Goal: Use online tool/utility: Utilize a website feature to perform a specific function

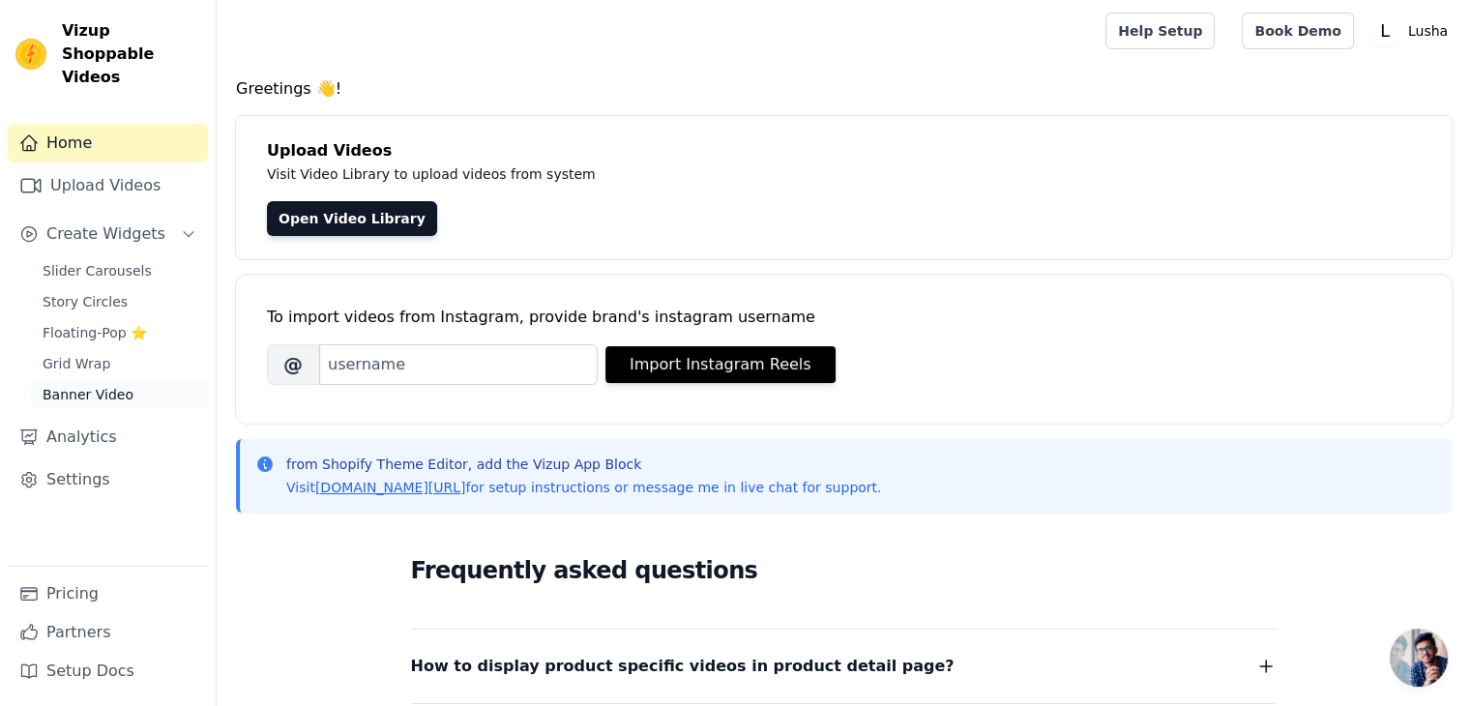
click at [54, 385] on span "Banner Video" at bounding box center [88, 394] width 91 height 19
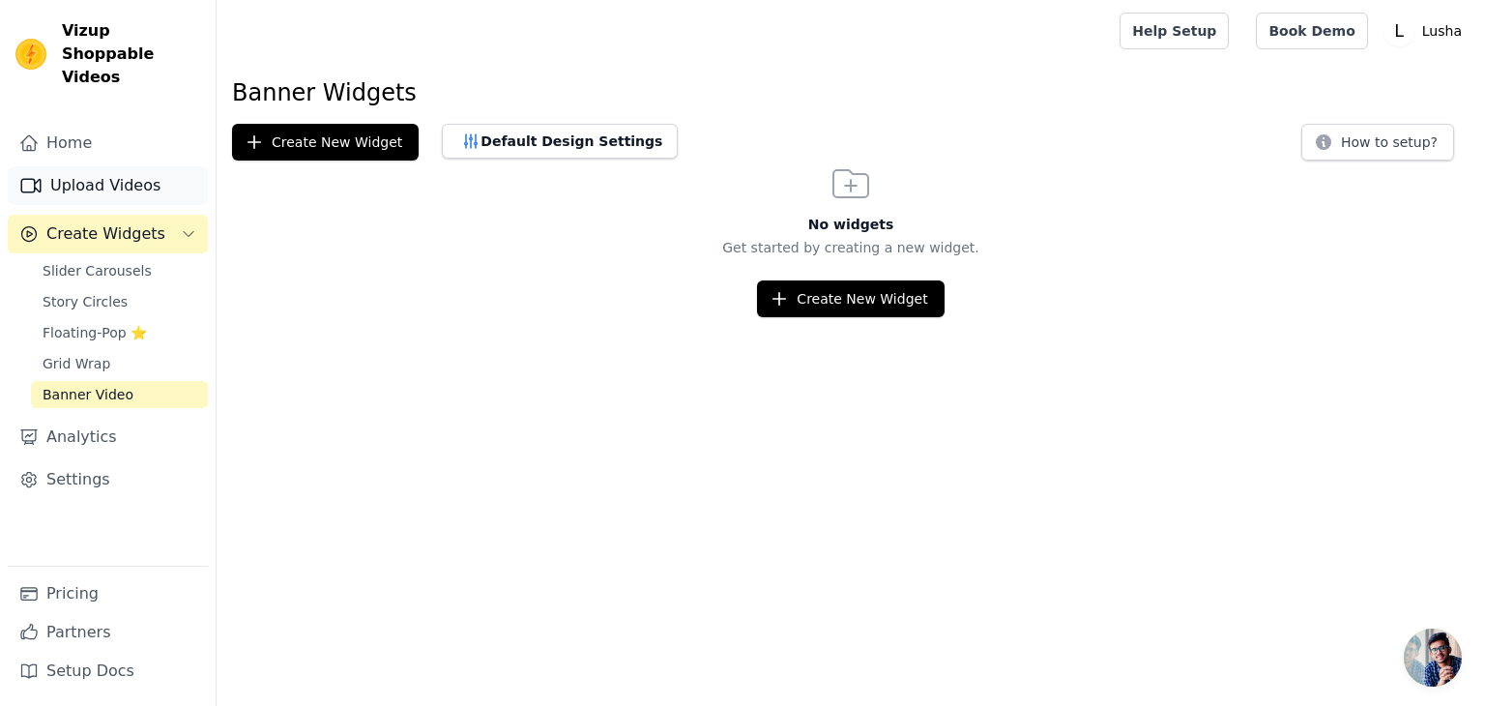
click at [119, 166] on link "Upload Videos" at bounding box center [108, 185] width 200 height 39
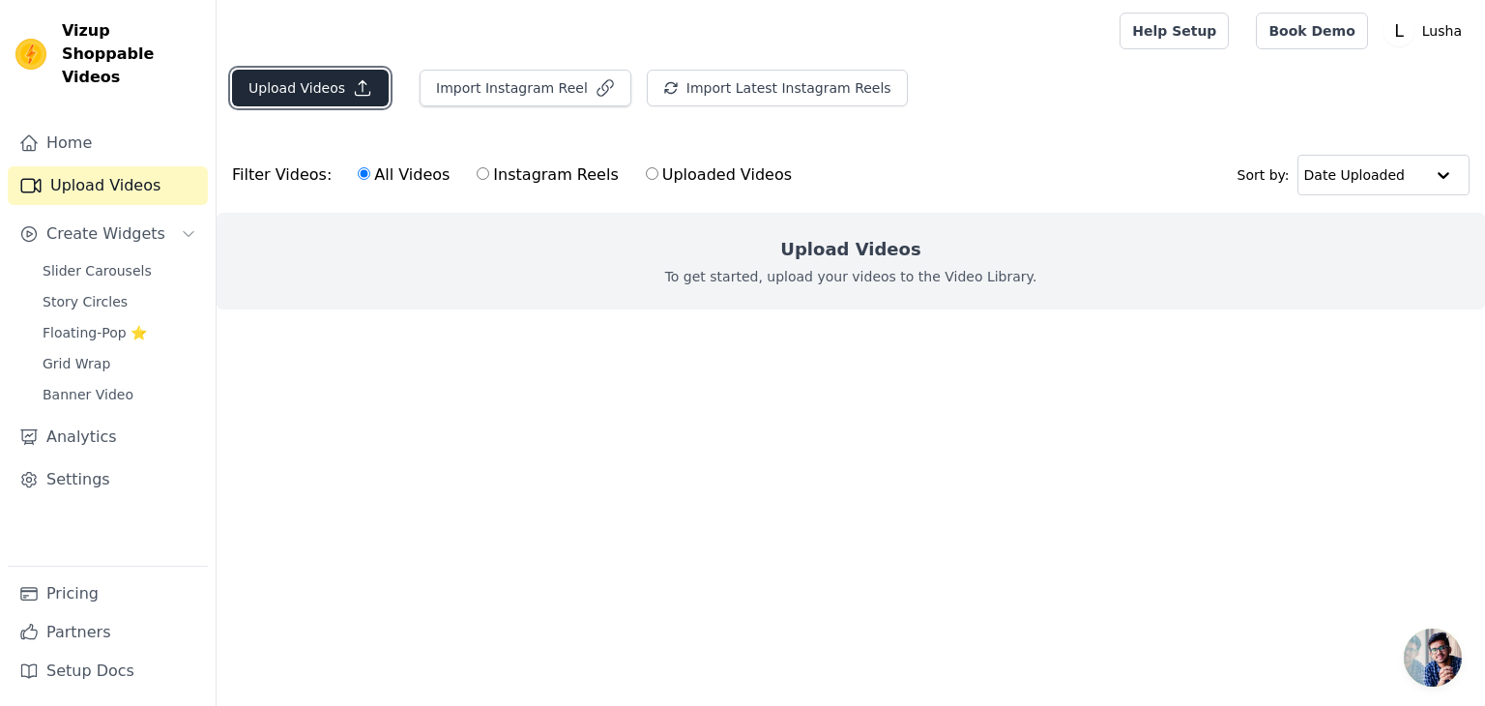
click at [308, 86] on button "Upload Videos" at bounding box center [310, 88] width 157 height 37
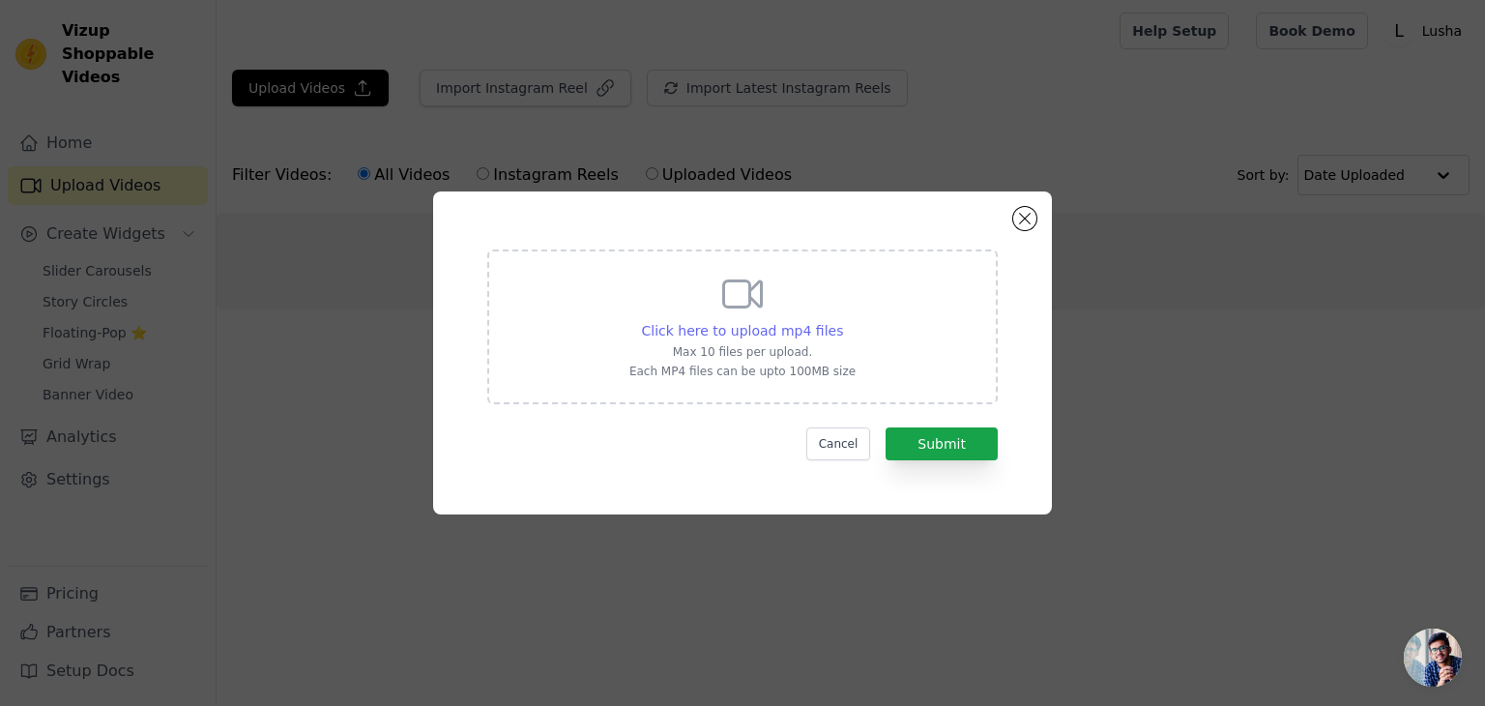
click at [766, 329] on span "Click here to upload mp4 files" at bounding box center [743, 330] width 202 height 15
click at [842, 321] on input "Click here to upload mp4 files Max 10 files per upload. Each MP4 files can be u…" at bounding box center [842, 320] width 1 height 1
type input "C:\fakepath\Untitled design (1).mp4"
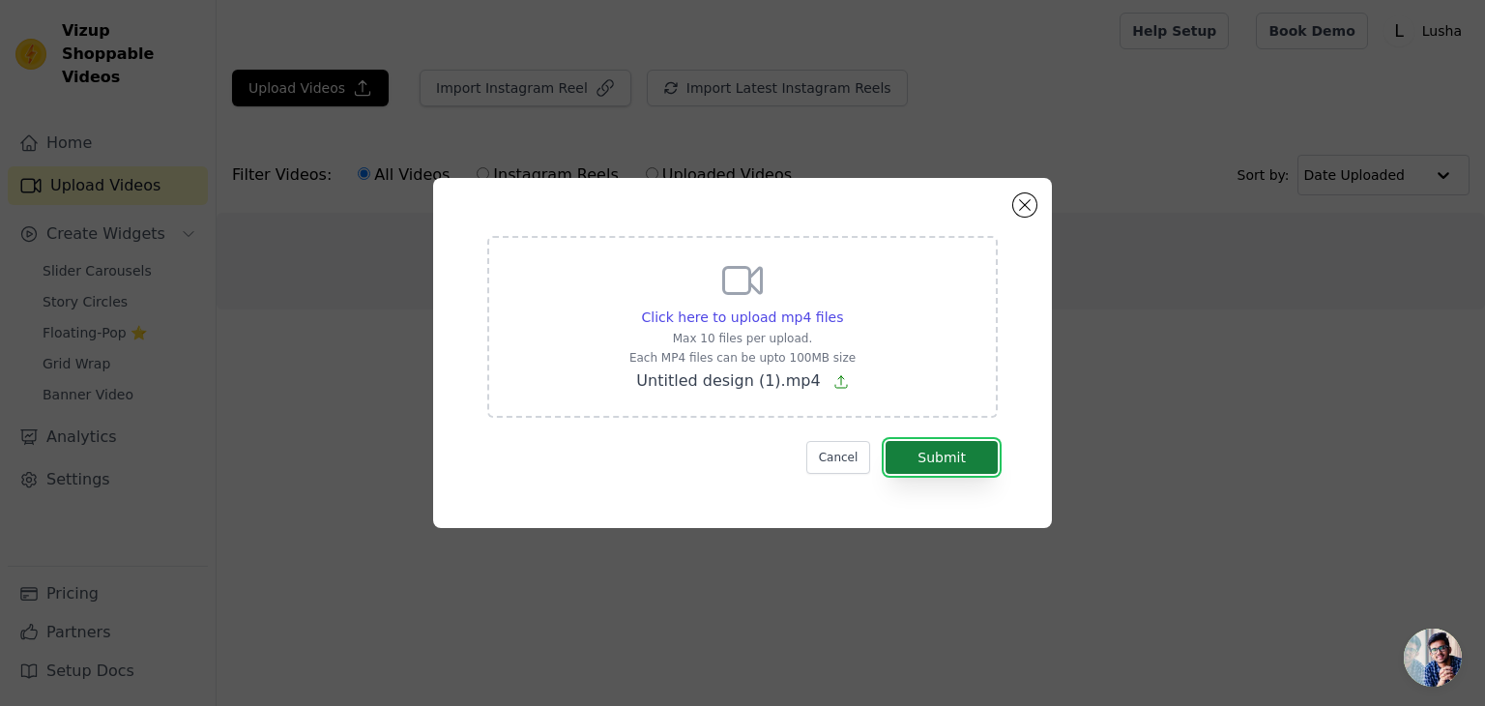
click at [925, 457] on button "Submit" at bounding box center [942, 457] width 112 height 33
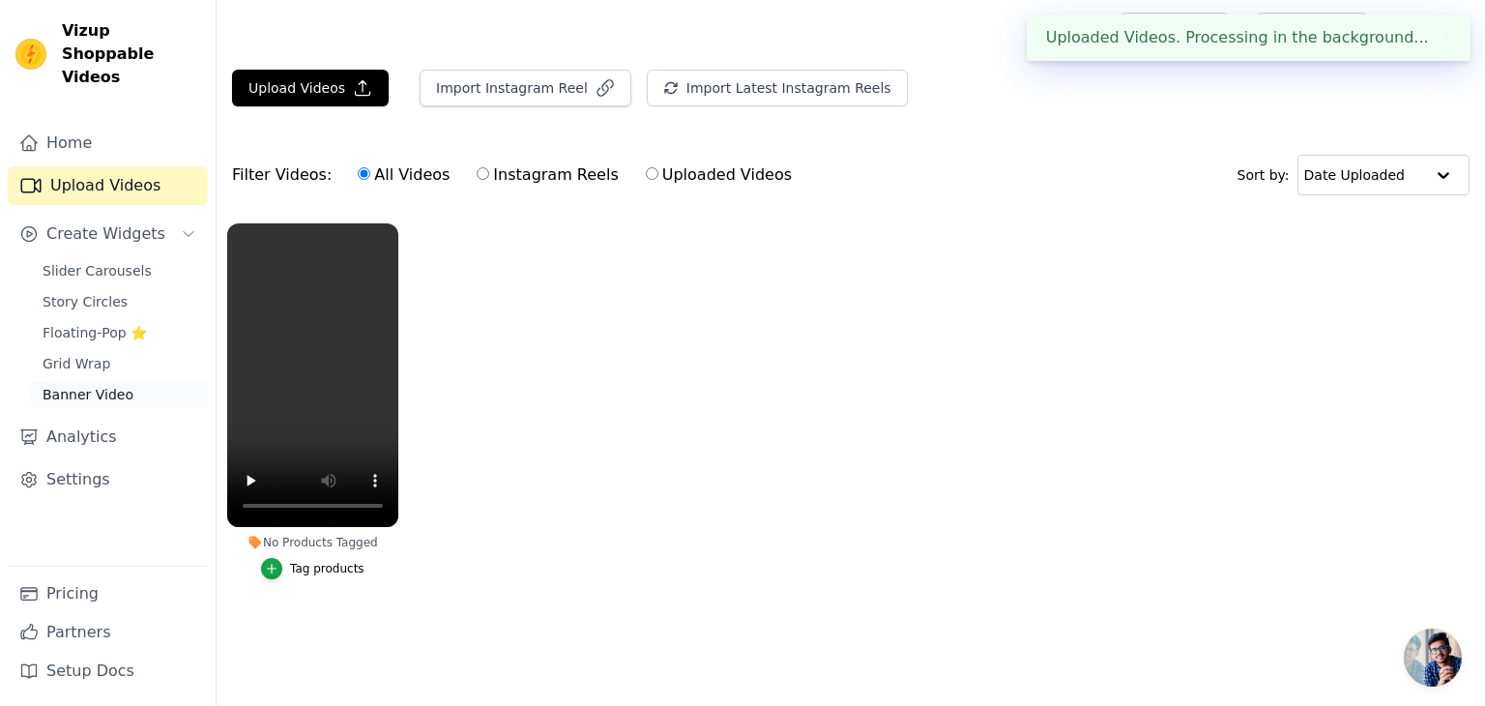
click at [95, 385] on span "Banner Video" at bounding box center [88, 394] width 91 height 19
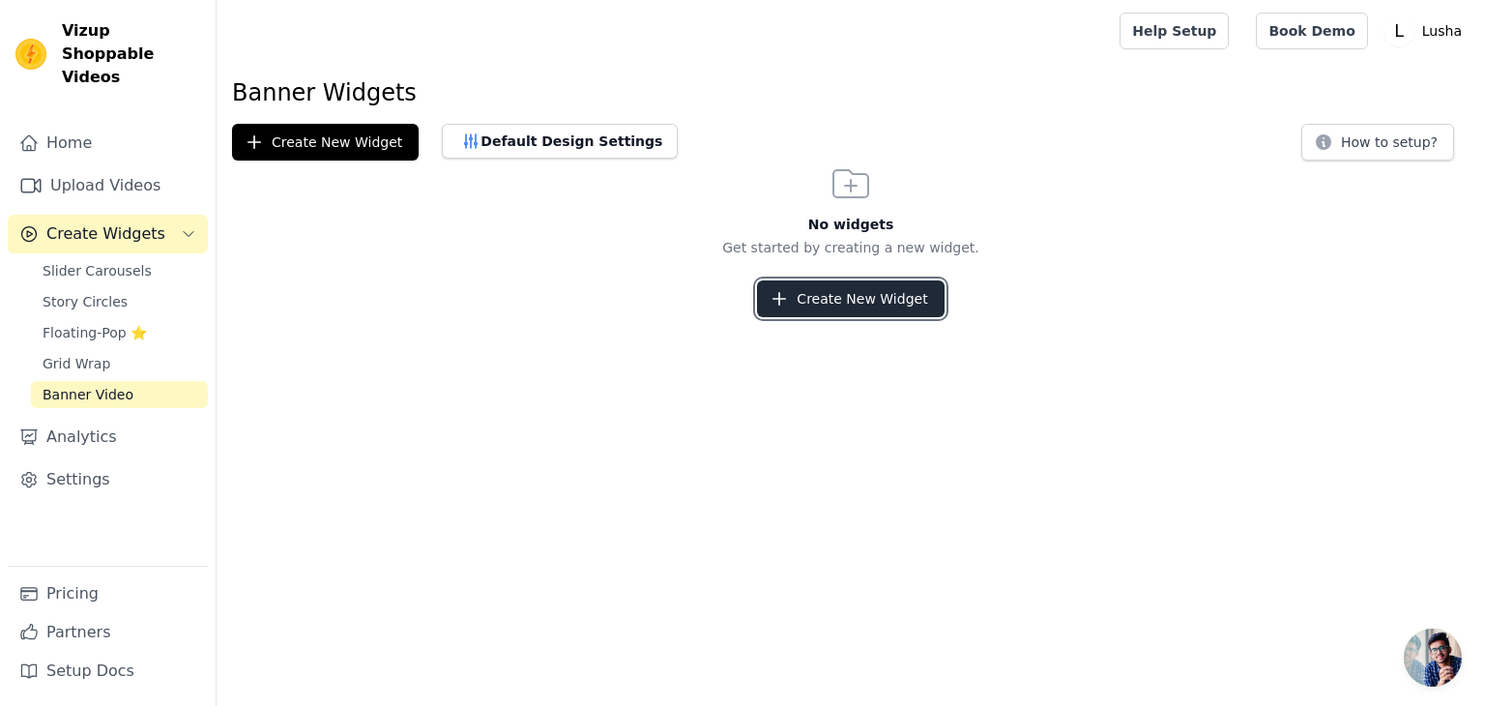
click at [859, 299] on button "Create New Widget" at bounding box center [850, 298] width 187 height 37
click at [805, 297] on button "Create New Widget" at bounding box center [850, 298] width 187 height 37
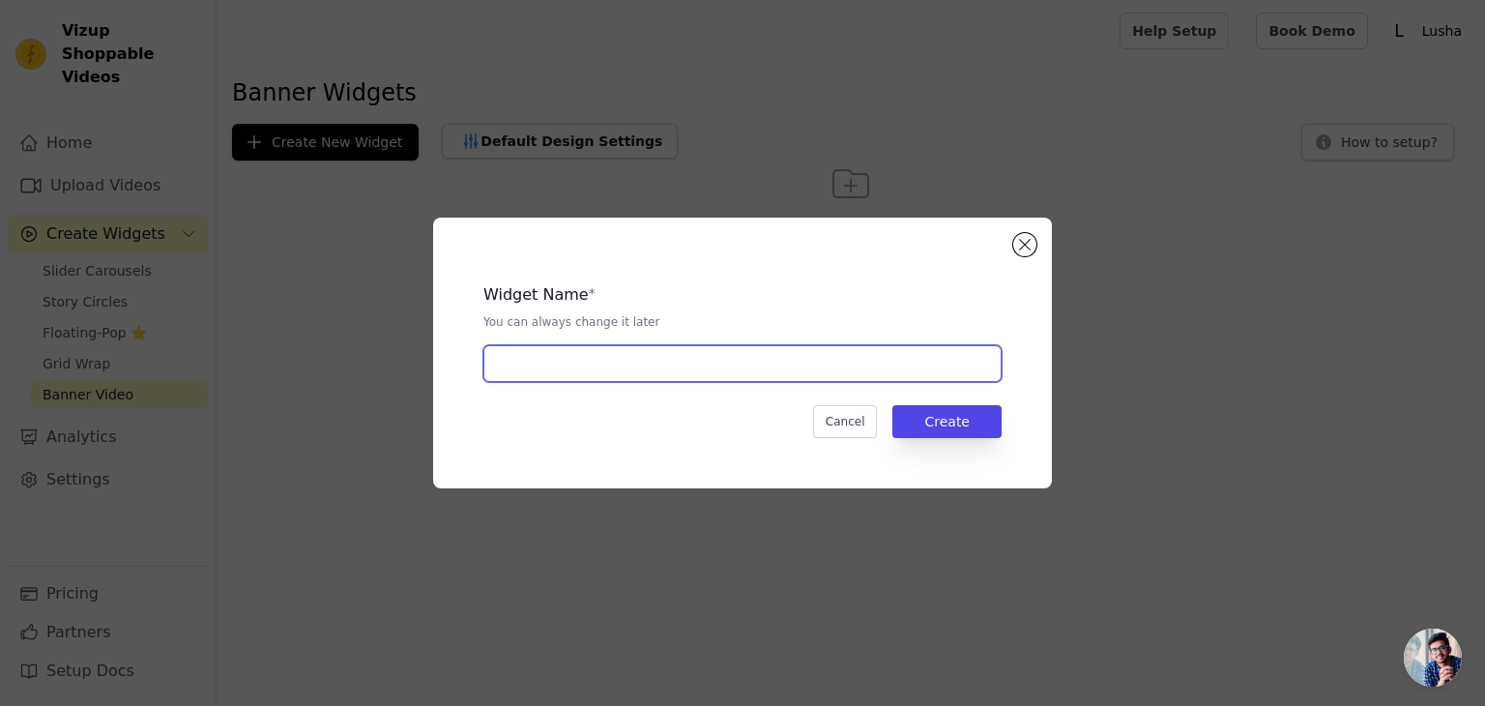
click at [601, 372] on input "text" at bounding box center [742, 363] width 518 height 37
type input "banner video"
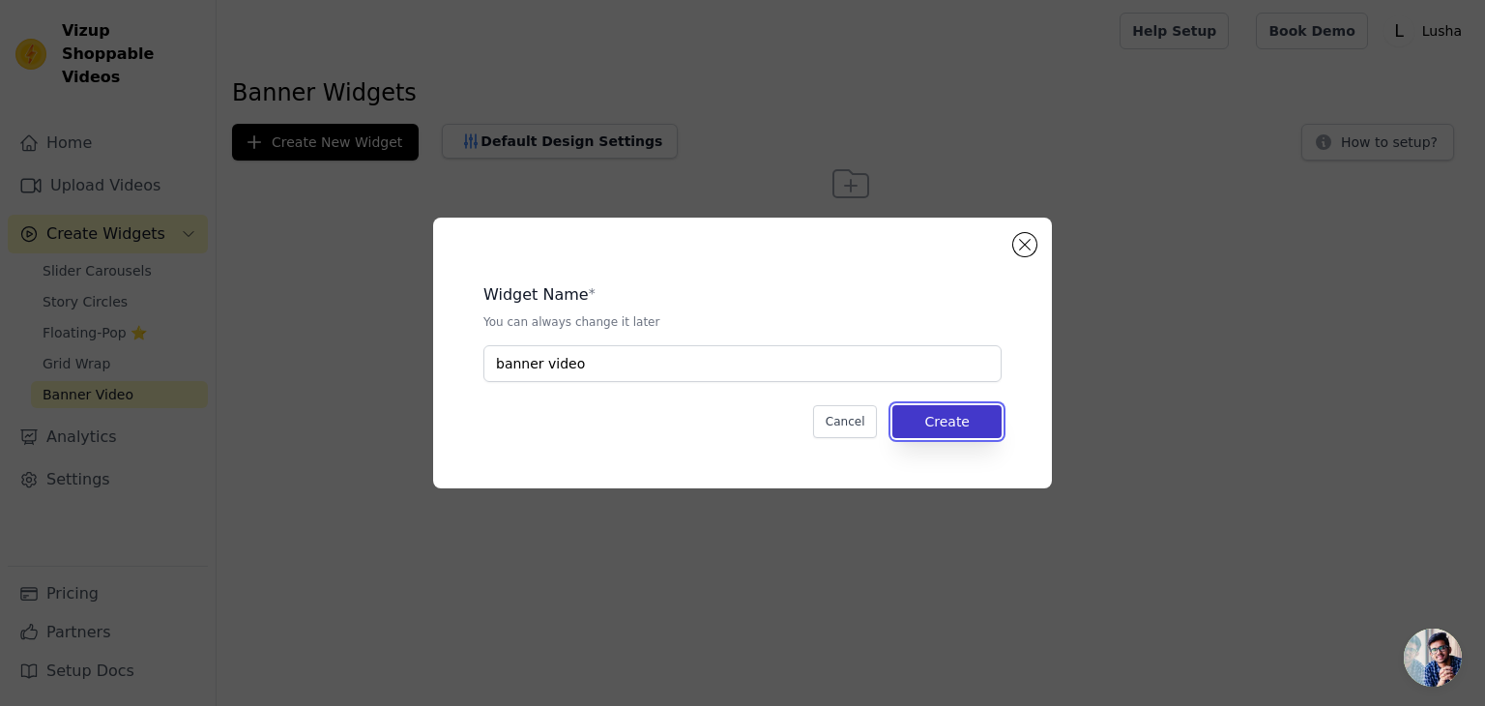
click at [947, 413] on button "Create" at bounding box center [946, 421] width 109 height 33
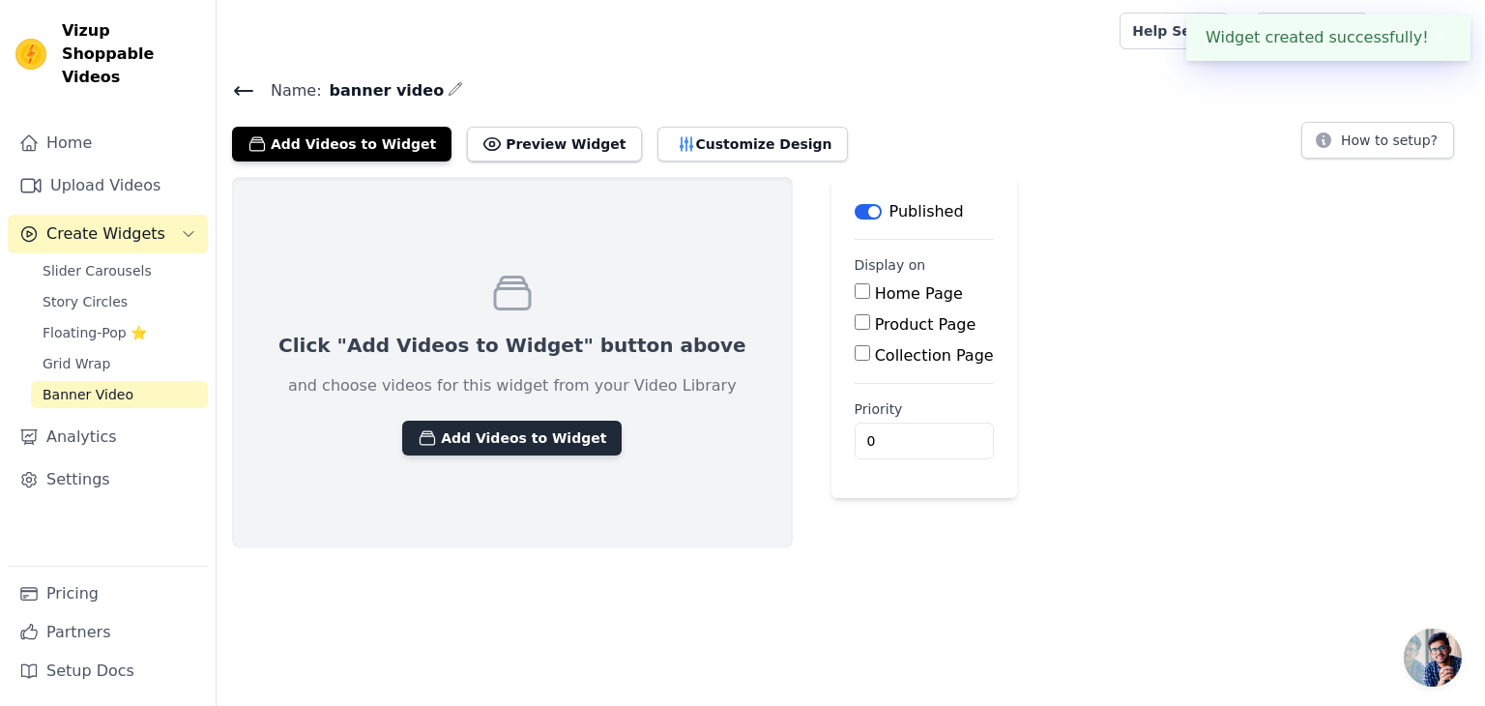
click at [505, 431] on button "Add Videos to Widget" at bounding box center [511, 438] width 219 height 35
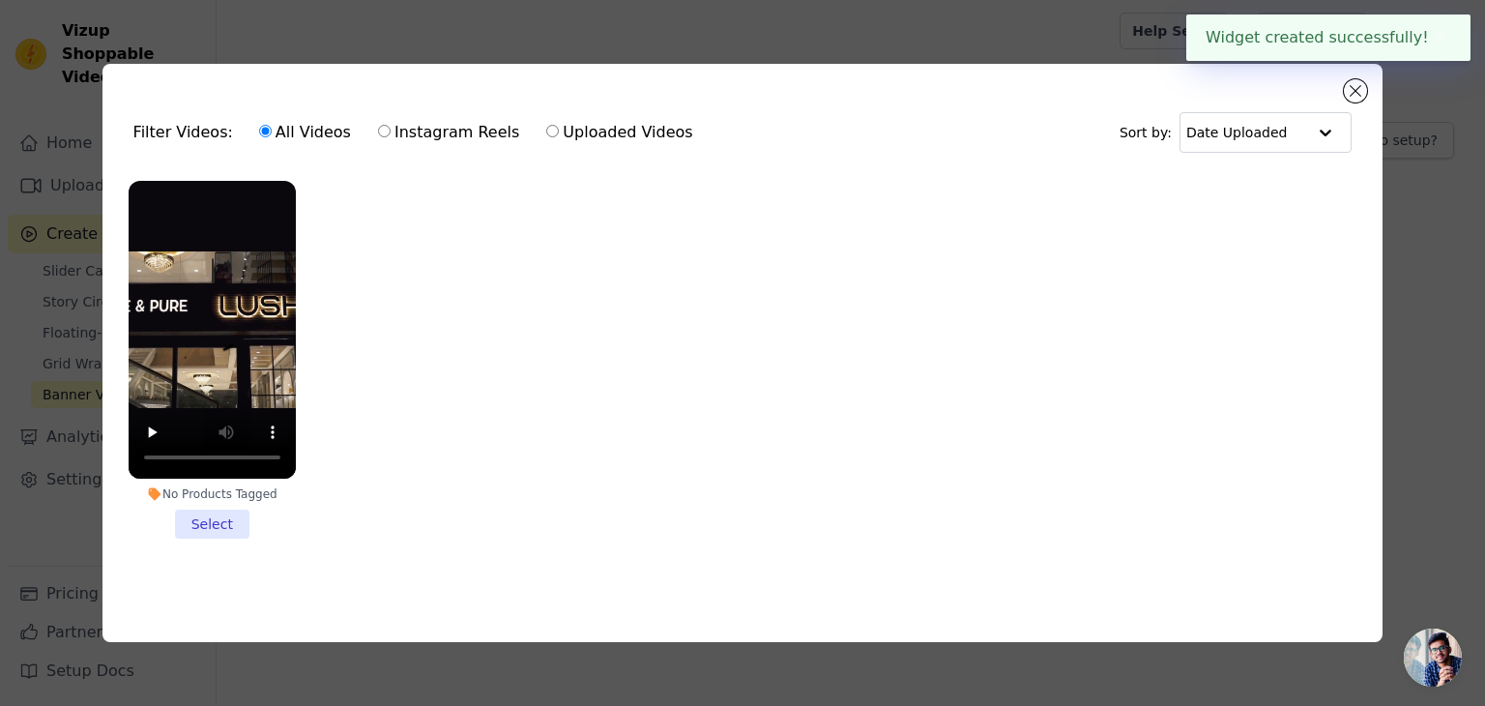
click at [225, 517] on li "No Products Tagged Select" at bounding box center [212, 360] width 167 height 358
click at [0, 0] on input "No Products Tagged Select" at bounding box center [0, 0] width 0 height 0
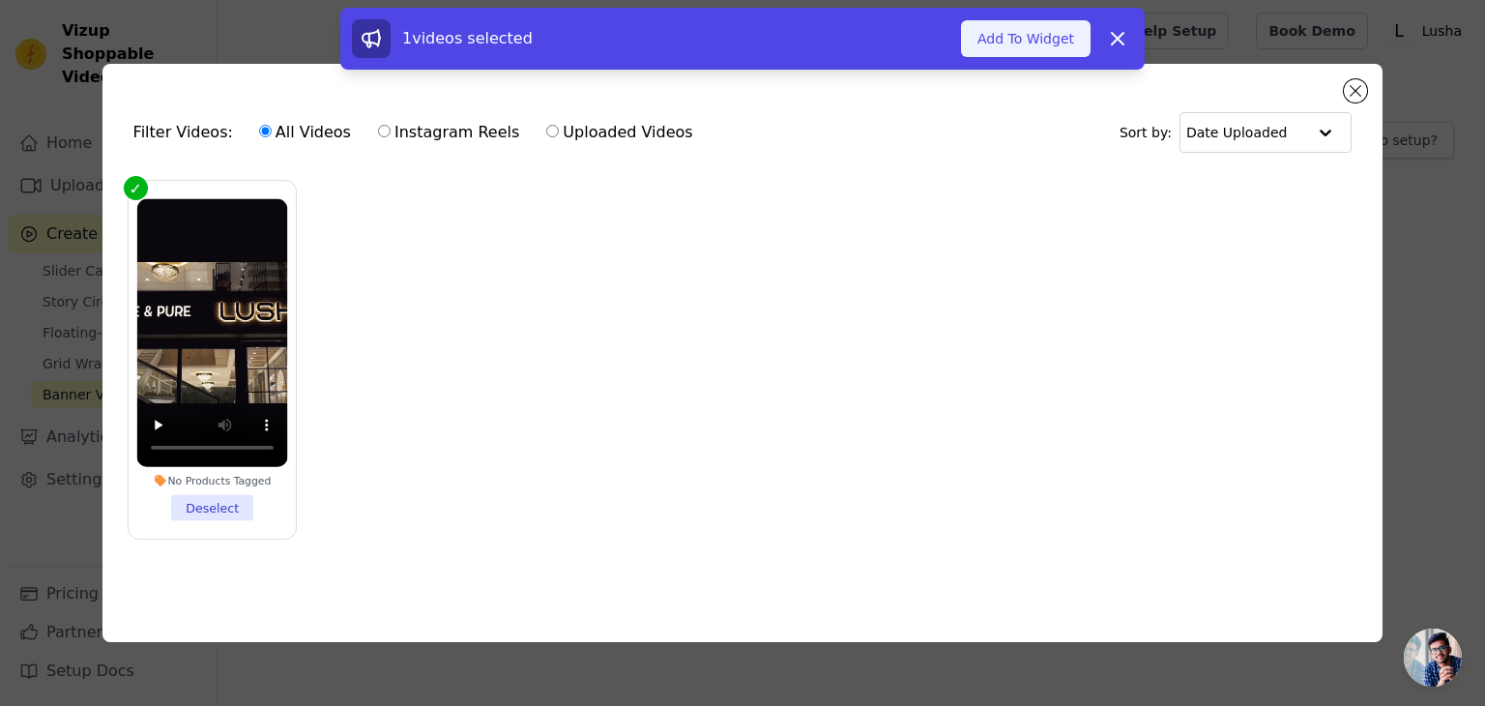
click at [1071, 32] on button "Add To Widget" at bounding box center [1026, 38] width 130 height 37
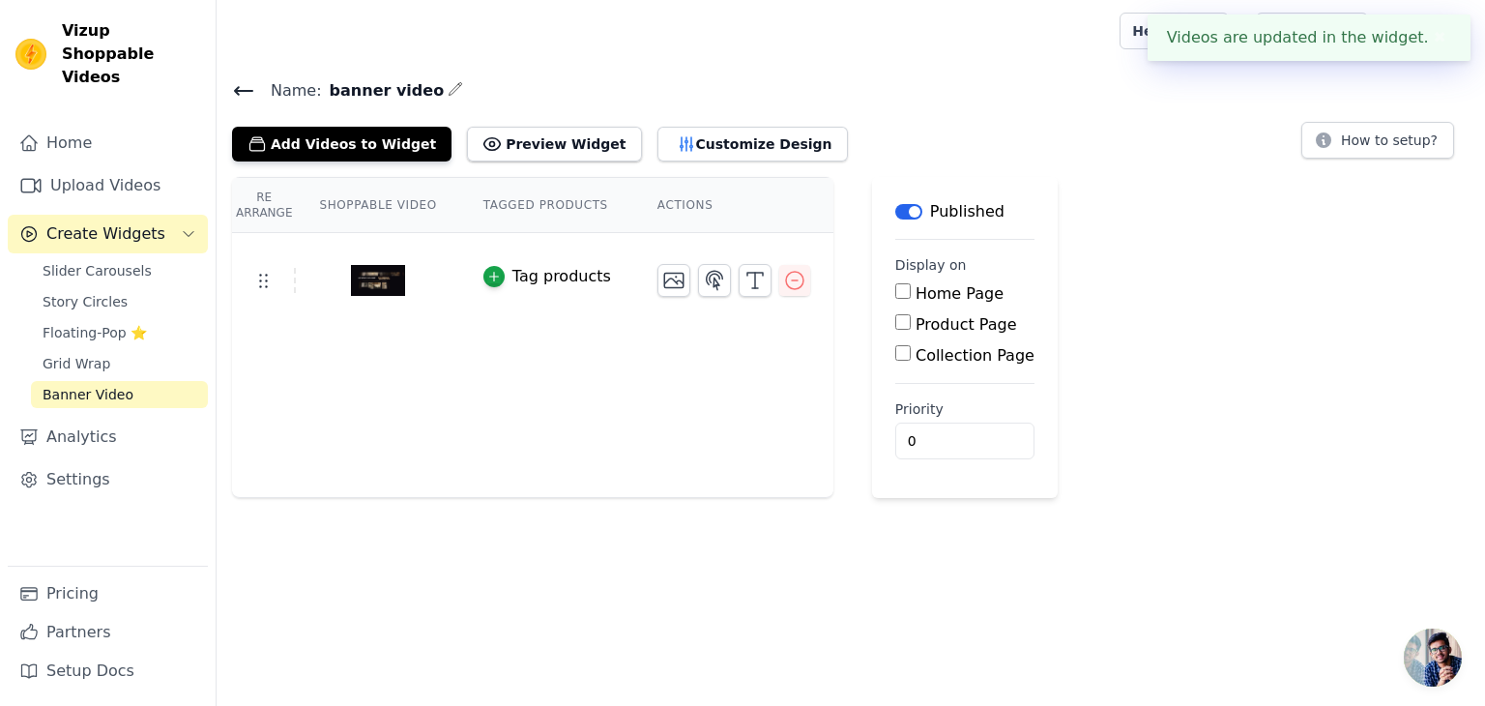
click at [895, 291] on input "Home Page" at bounding box center [902, 290] width 15 height 15
checkbox input "true"
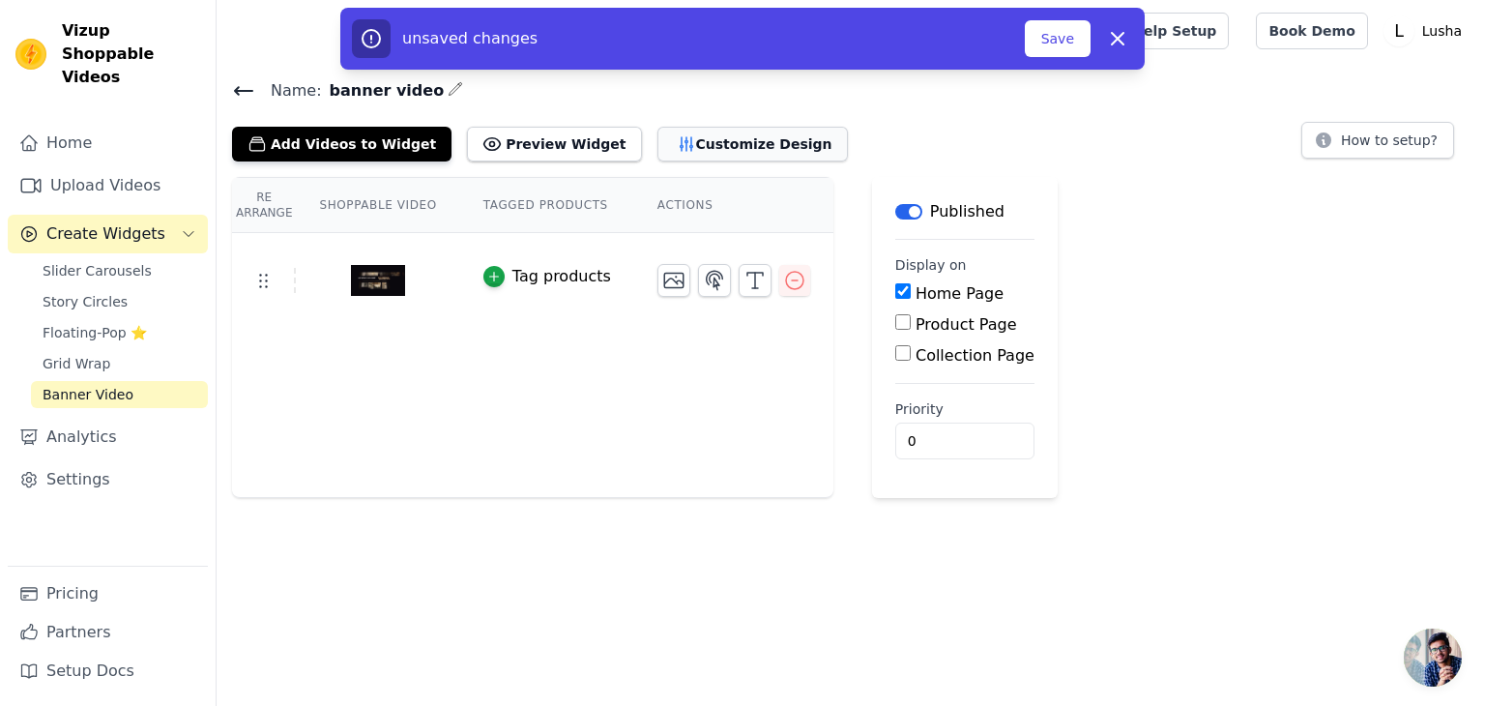
click at [735, 148] on button "Customize Design" at bounding box center [752, 144] width 190 height 35
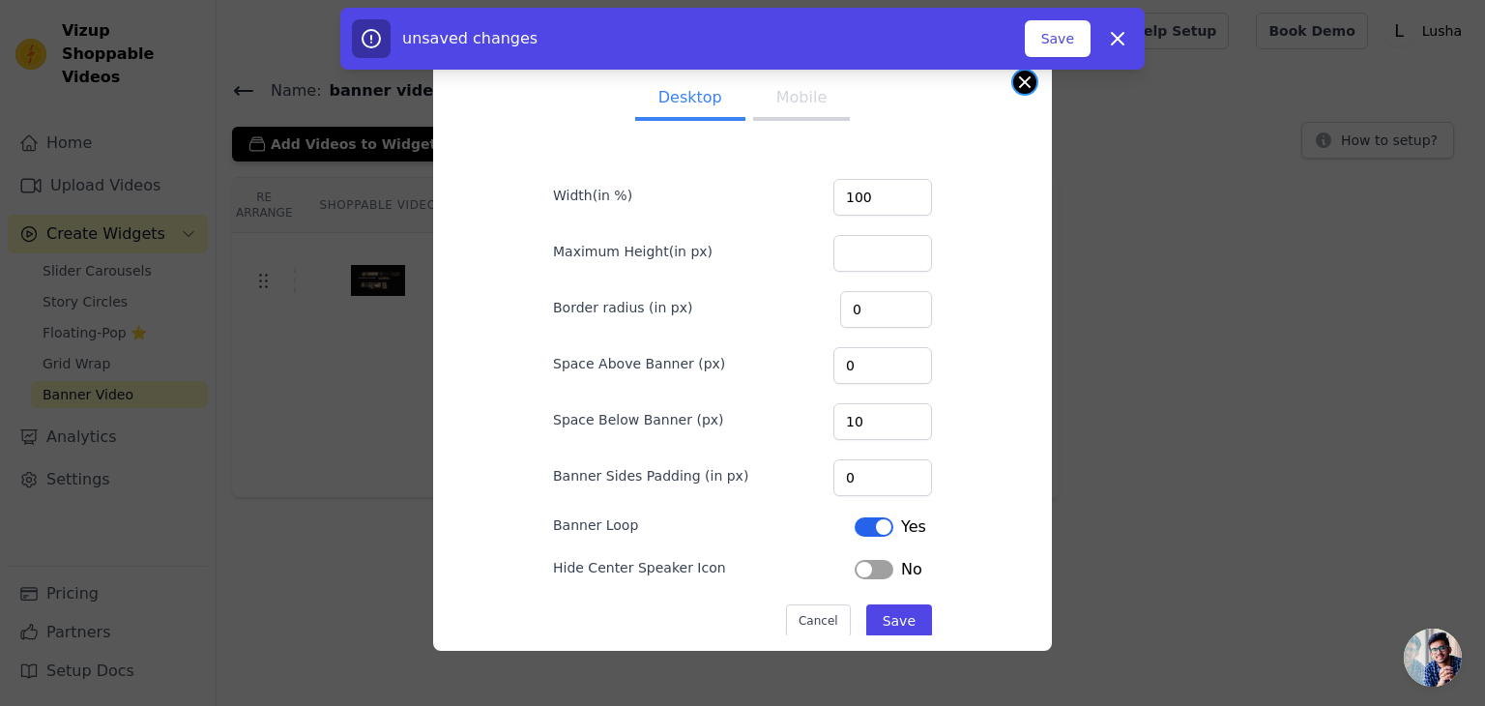
click at [1025, 78] on button "Close modal" at bounding box center [1024, 82] width 23 height 23
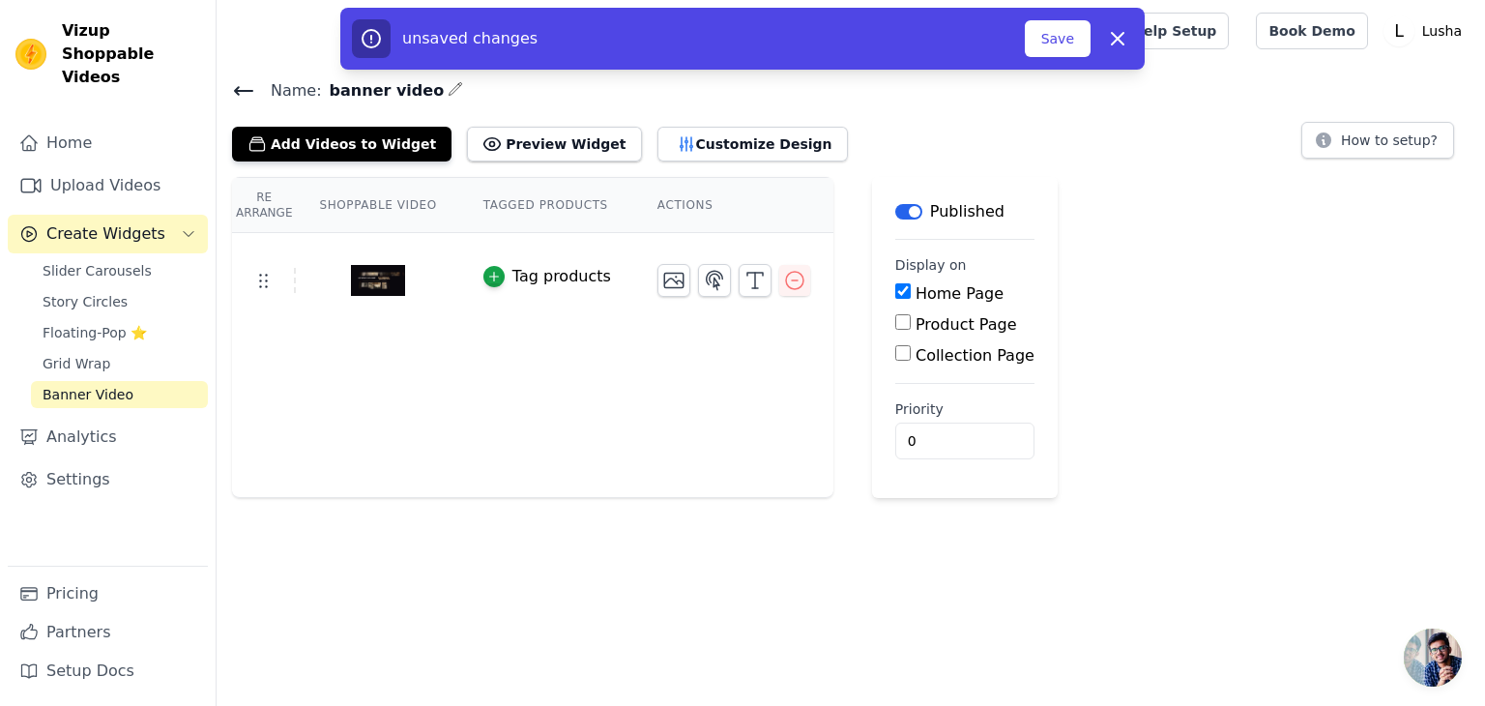
click at [895, 327] on input "Product Page" at bounding box center [902, 321] width 15 height 15
click at [895, 325] on input "Product Page" at bounding box center [902, 321] width 15 height 15
checkbox input "false"
click at [1067, 36] on button "Save" at bounding box center [1058, 38] width 66 height 37
